Goal: Task Accomplishment & Management: Use online tool/utility

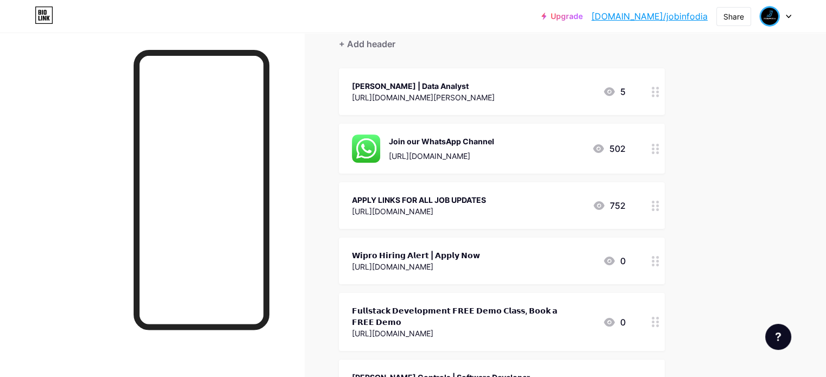
scroll to position [109, 0]
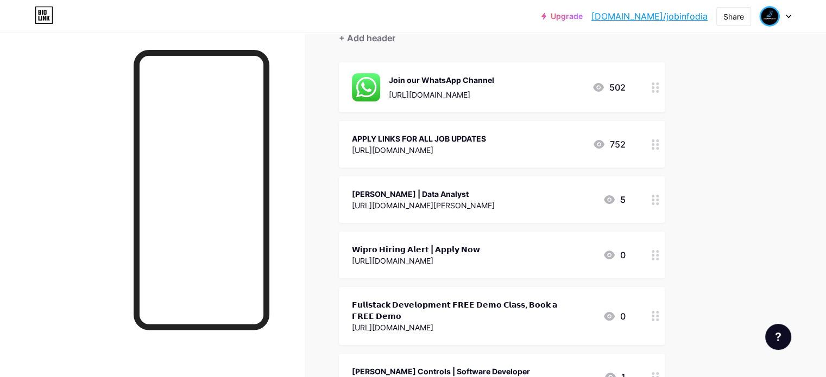
click at [502, 18] on button "+ ADD LINK" at bounding box center [454, 5] width 231 height 26
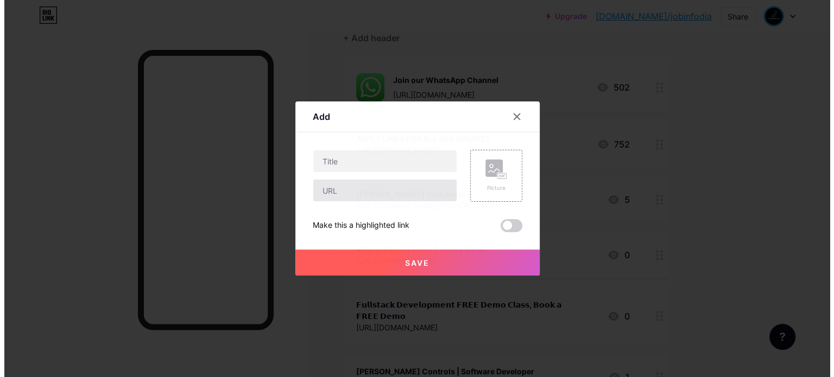
scroll to position [0, 0]
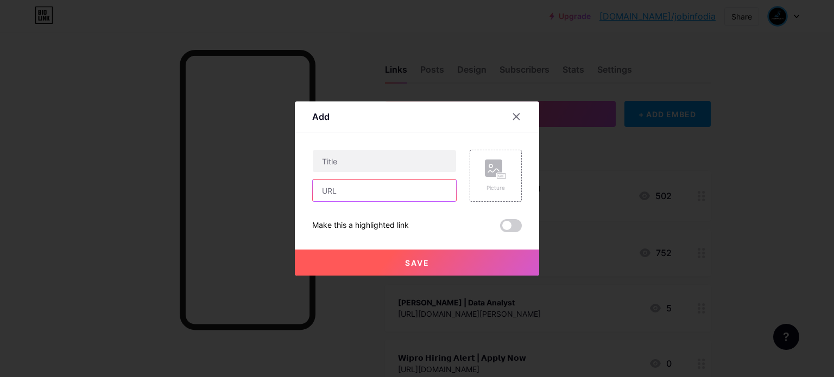
drag, startPoint x: 379, startPoint y: 188, endPoint x: 478, endPoint y: 33, distance: 184.1
click at [379, 188] on input "text" at bounding box center [384, 191] width 143 height 22
click at [348, 192] on input "text" at bounding box center [384, 191] width 143 height 22
click at [353, 186] on input "text" at bounding box center [384, 191] width 143 height 22
paste input "[URL][DOMAIN_NAME]"
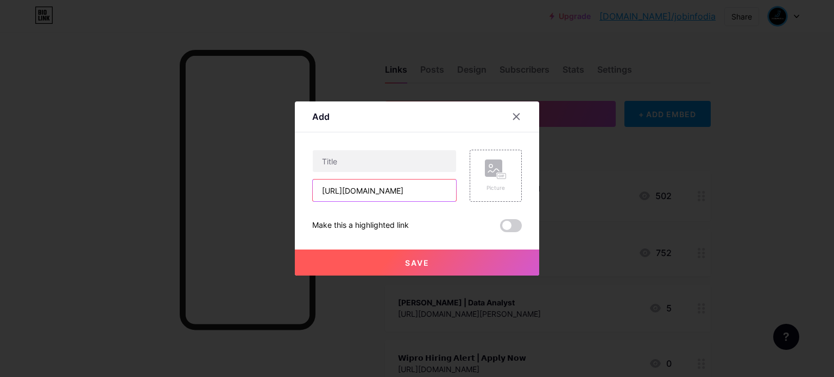
scroll to position [0, 249]
type input "[URL][DOMAIN_NAME]"
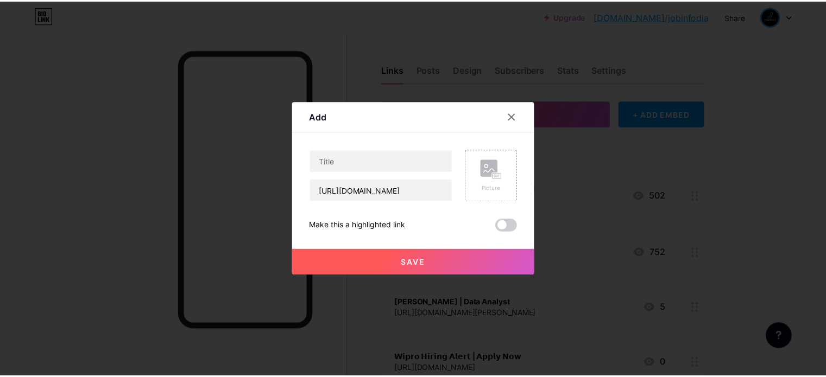
scroll to position [0, 0]
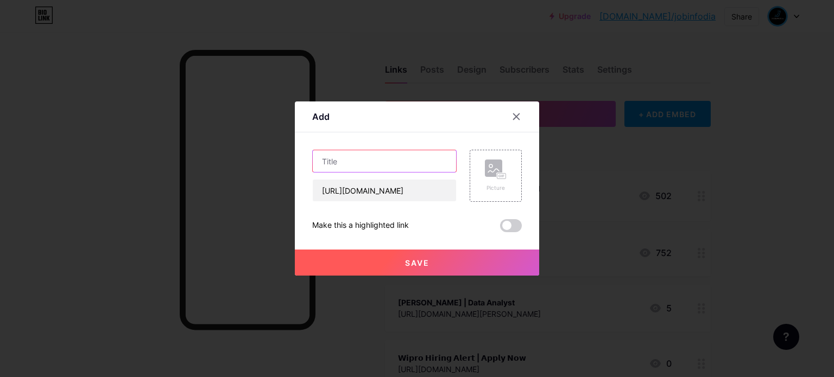
click at [409, 167] on input "text" at bounding box center [384, 161] width 143 height 22
paste input "Nasdaq | Core Java Developer"
type input "Nasdaq | Core Java Developer"
click at [412, 260] on span "Save" at bounding box center [417, 262] width 24 height 9
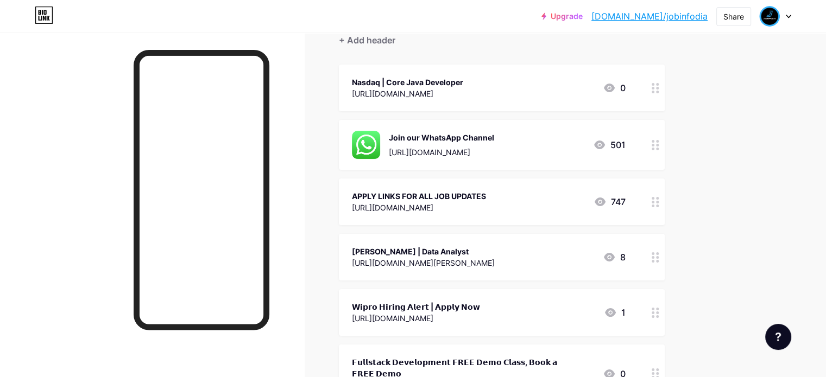
scroll to position [109, 0]
